Goal: Task Accomplishment & Management: Complete application form

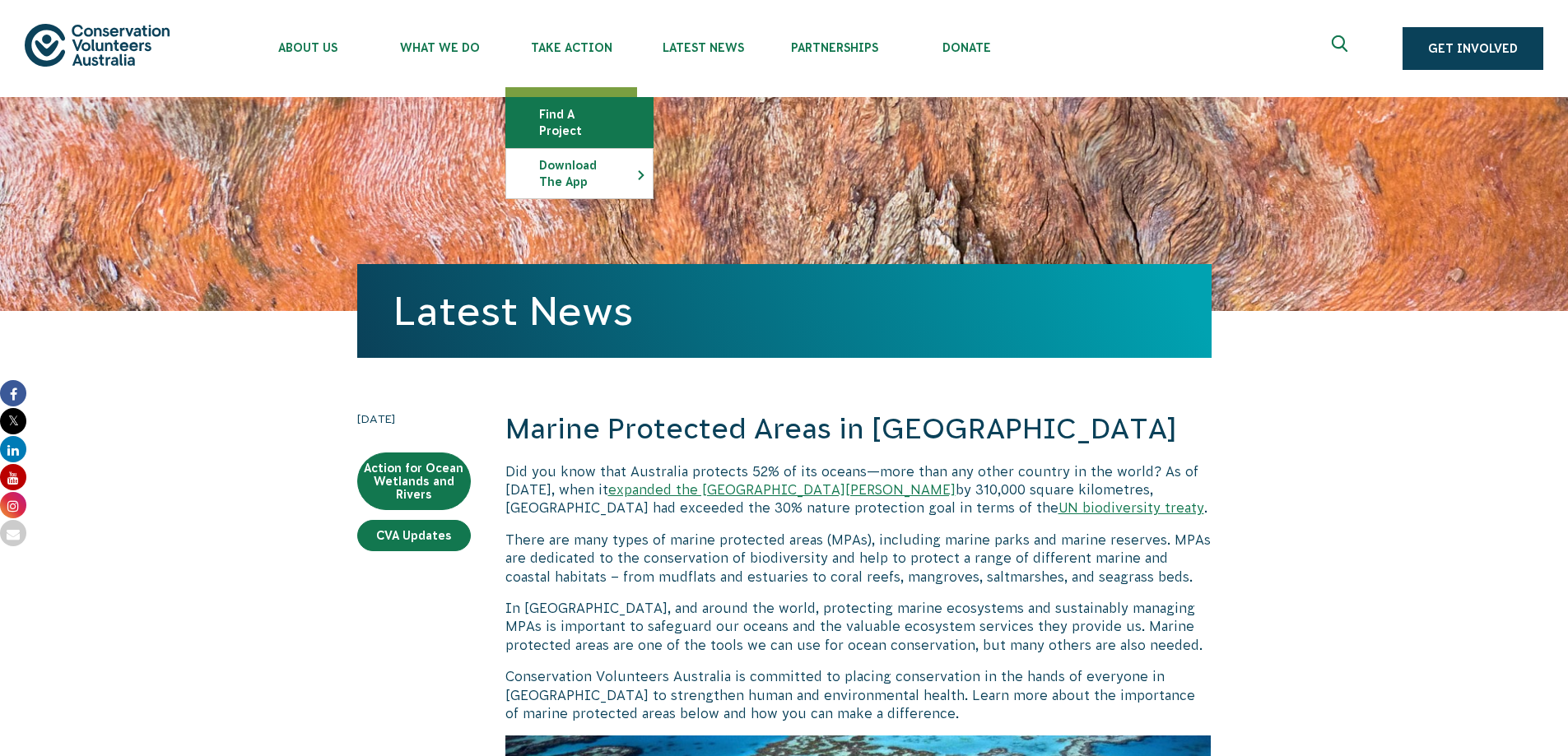
click at [575, 105] on link "Find a project" at bounding box center [579, 123] width 146 height 50
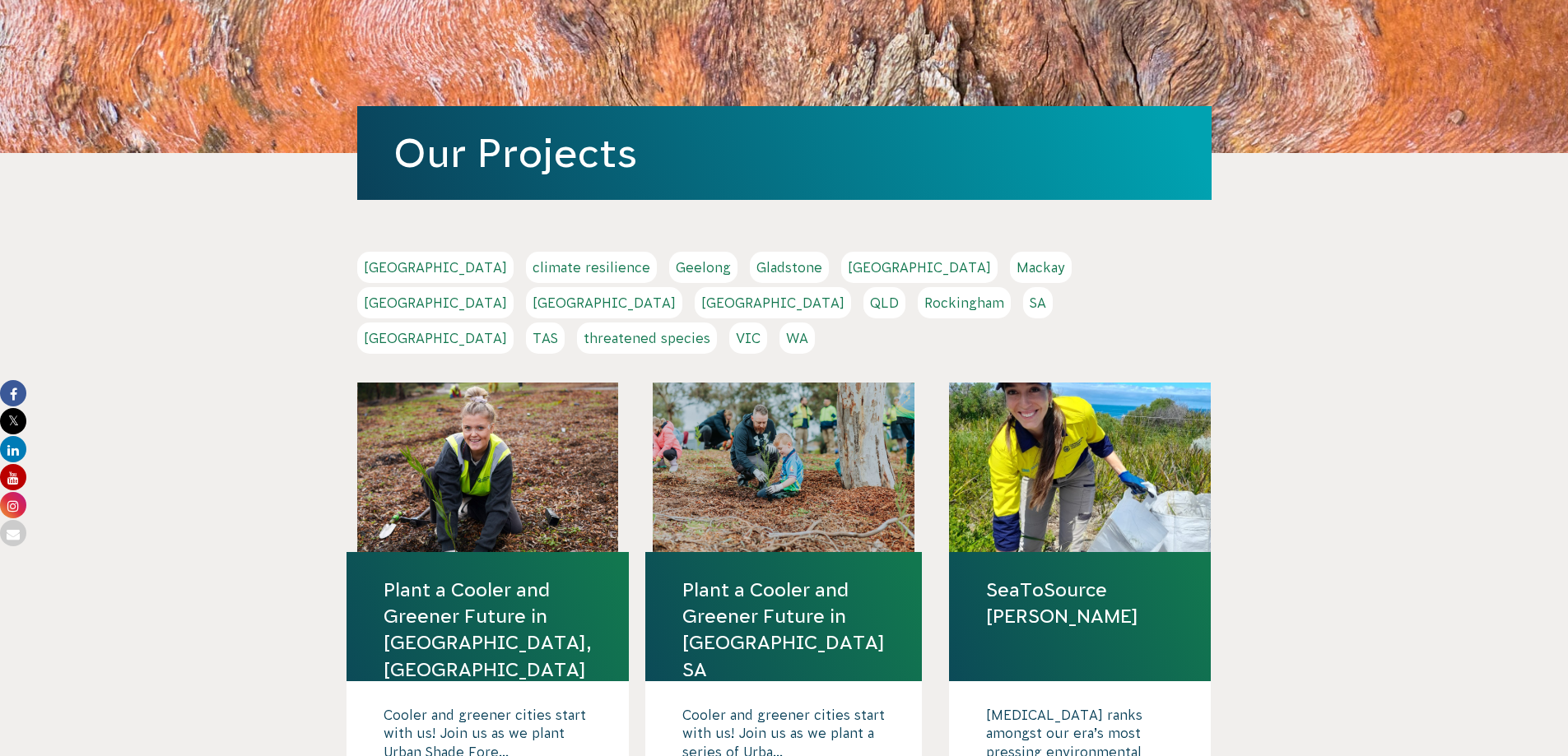
scroll to position [164, 0]
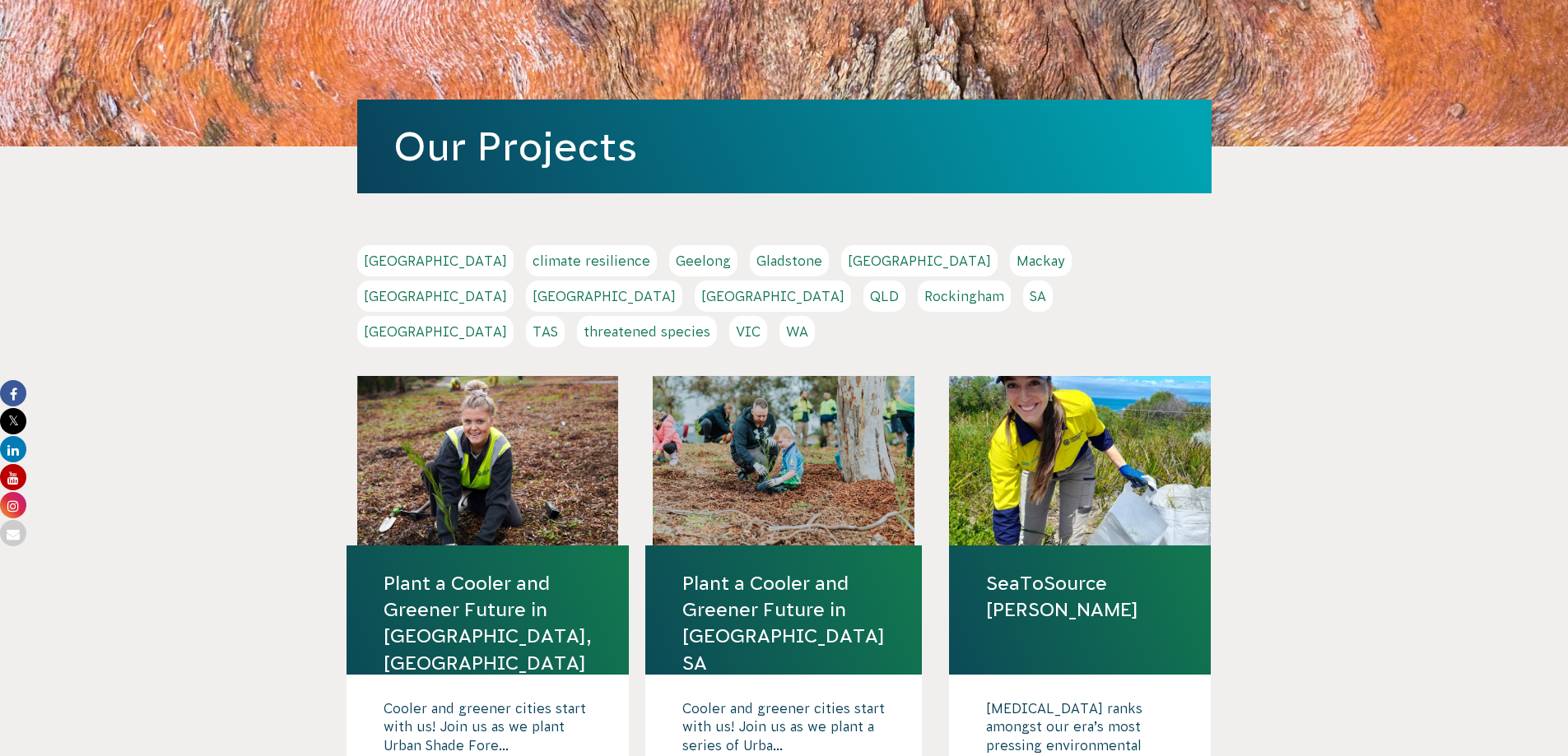
click at [815, 316] on link "WA" at bounding box center [796, 332] width 35 height 32
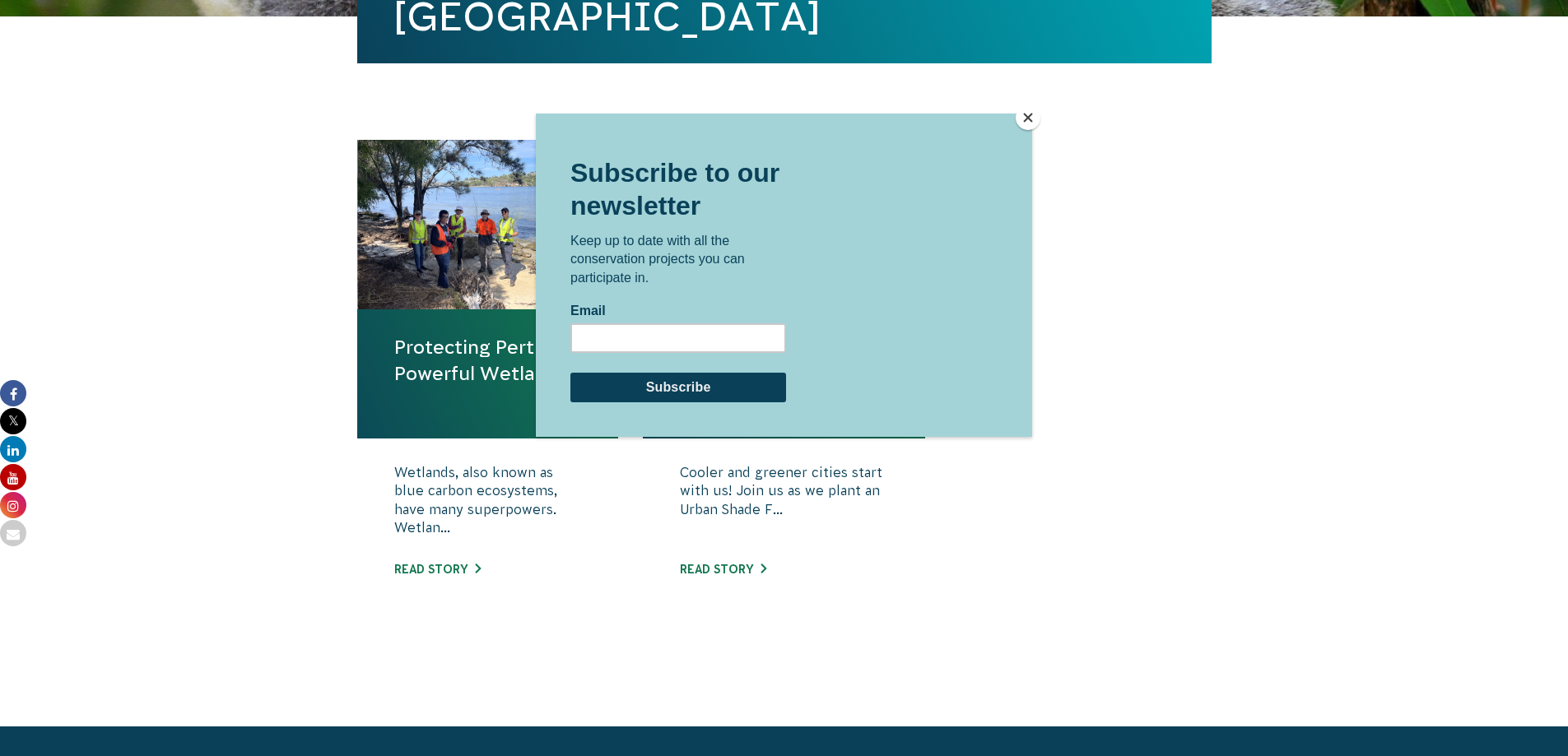
scroll to position [493, 0]
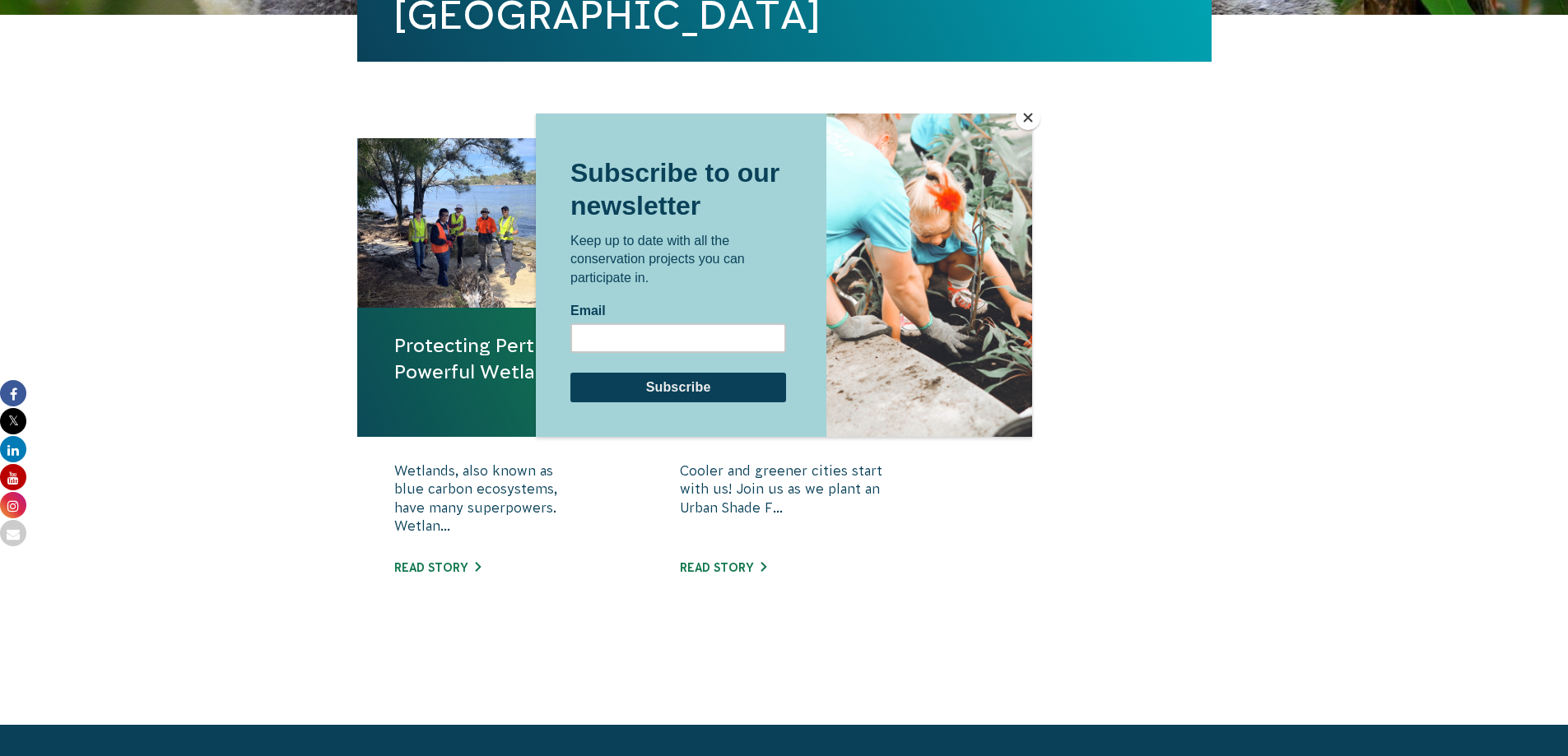
click at [1025, 121] on button "Close" at bounding box center [1027, 117] width 25 height 25
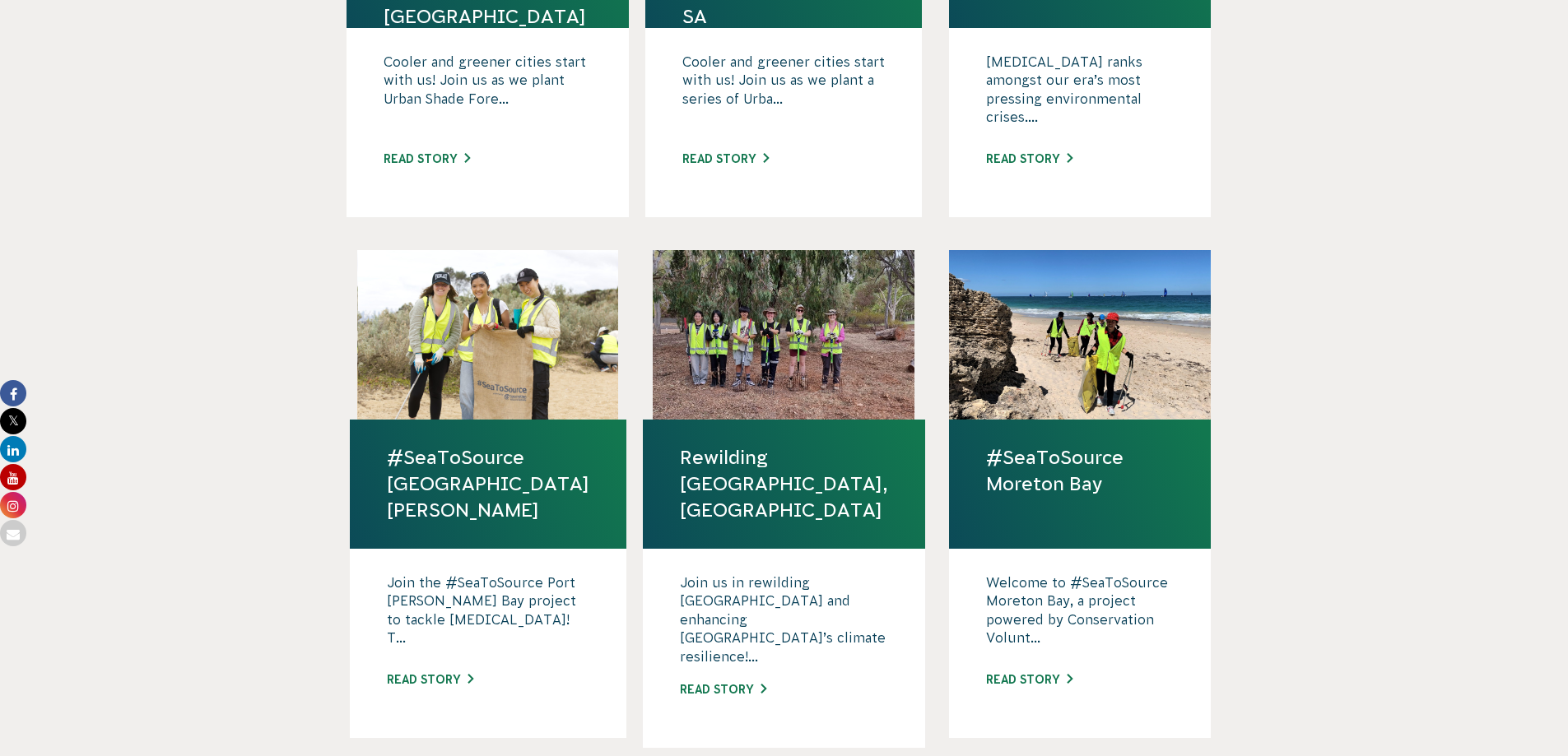
scroll to position [823, 0]
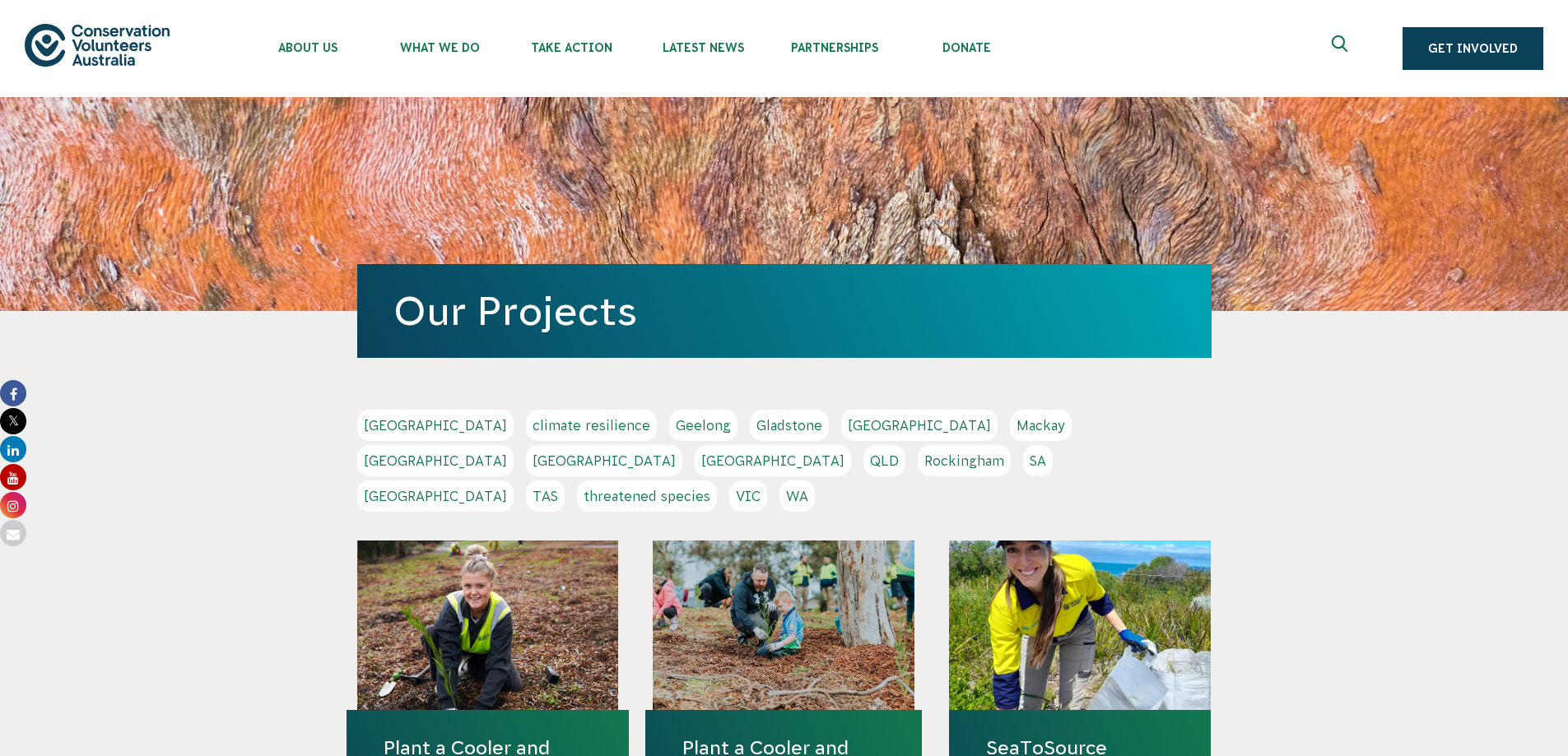
click at [815, 481] on link "WA" at bounding box center [796, 496] width 35 height 32
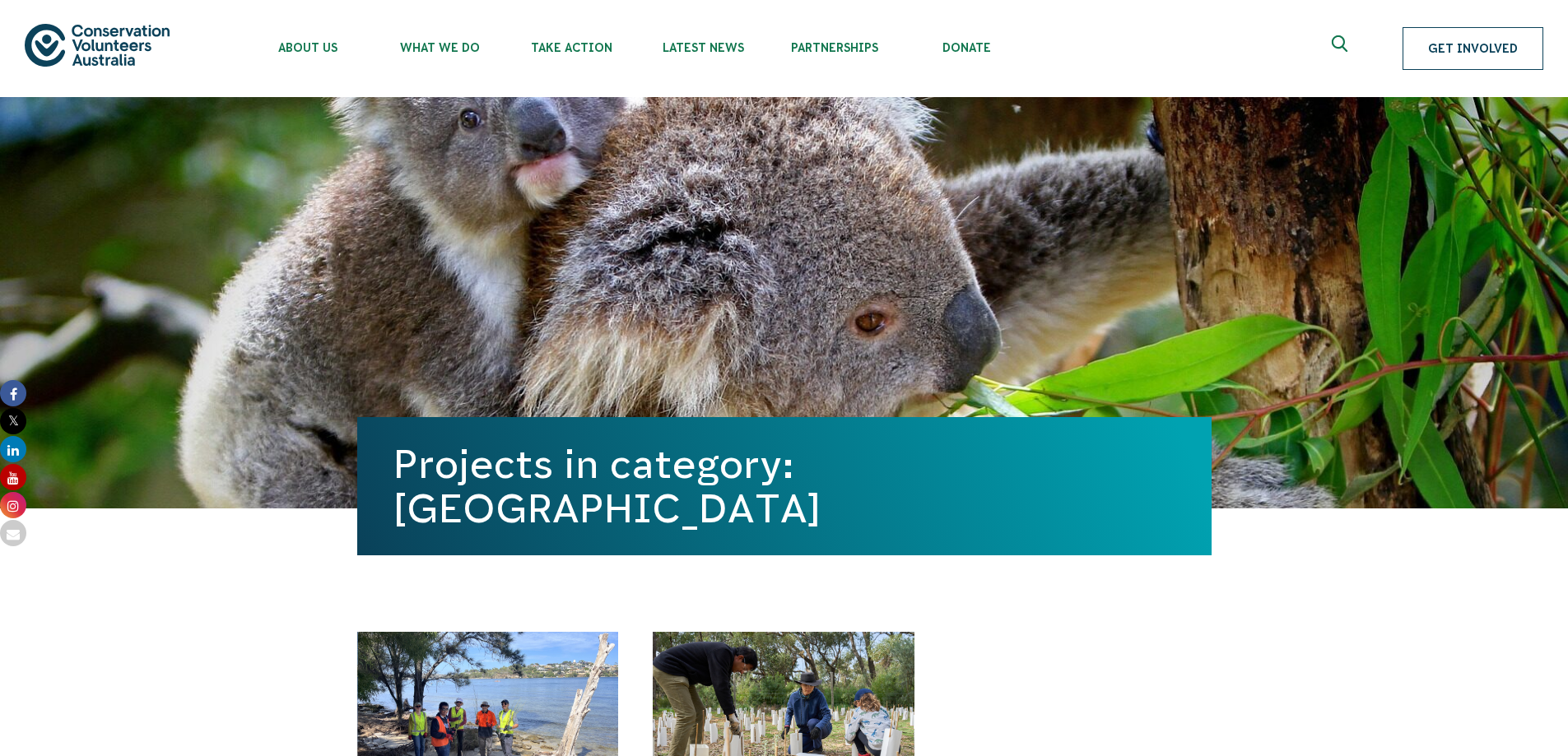
click at [1470, 46] on link "Get Involved" at bounding box center [1473, 49] width 141 height 43
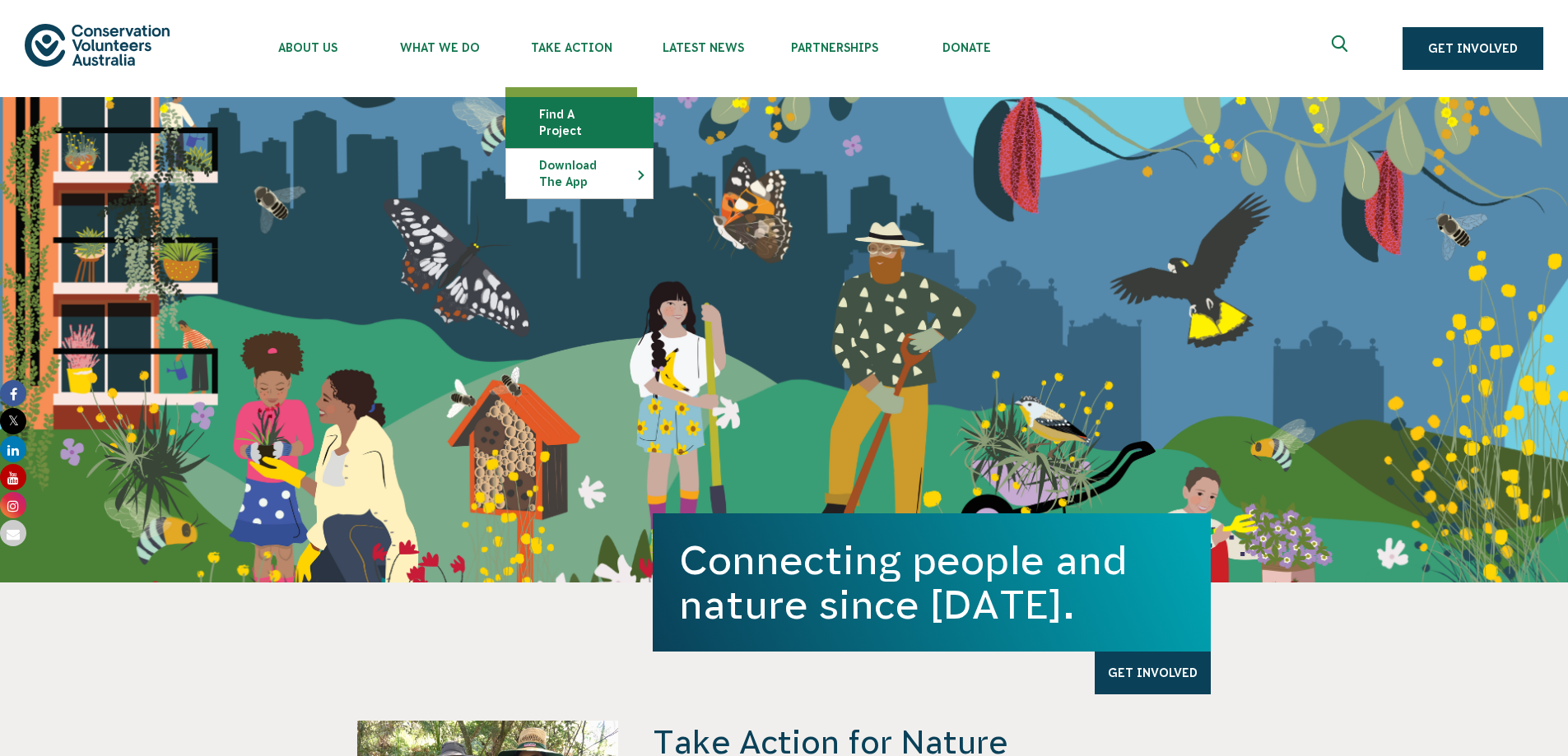
click at [601, 110] on link "Find a project" at bounding box center [579, 123] width 146 height 50
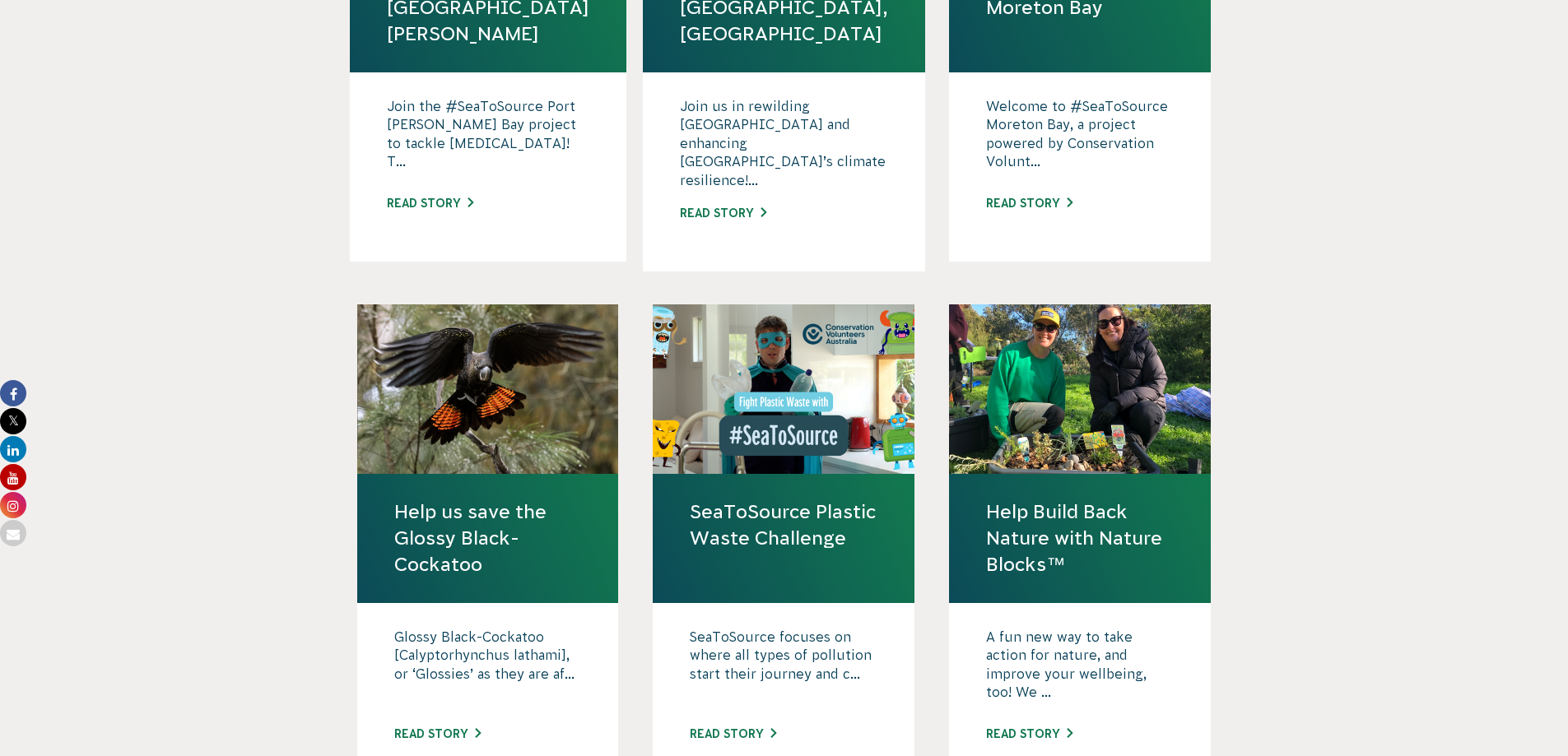
scroll to position [1317, 0]
